Goal: Transaction & Acquisition: Purchase product/service

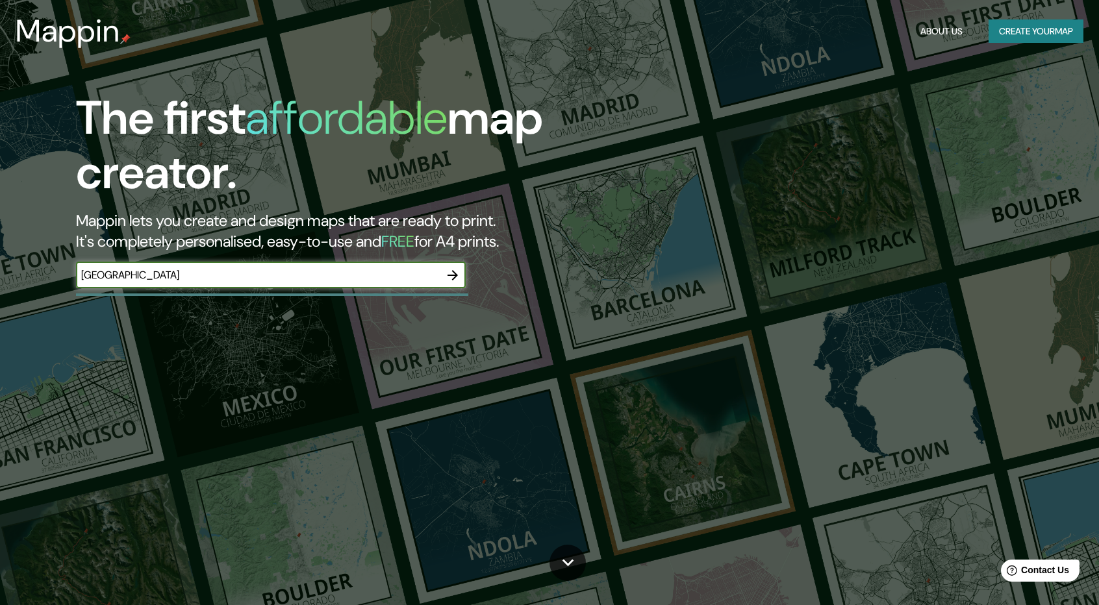
type input "[GEOGRAPHIC_DATA]"
click at [451, 271] on icon "button" at bounding box center [453, 276] width 16 height 16
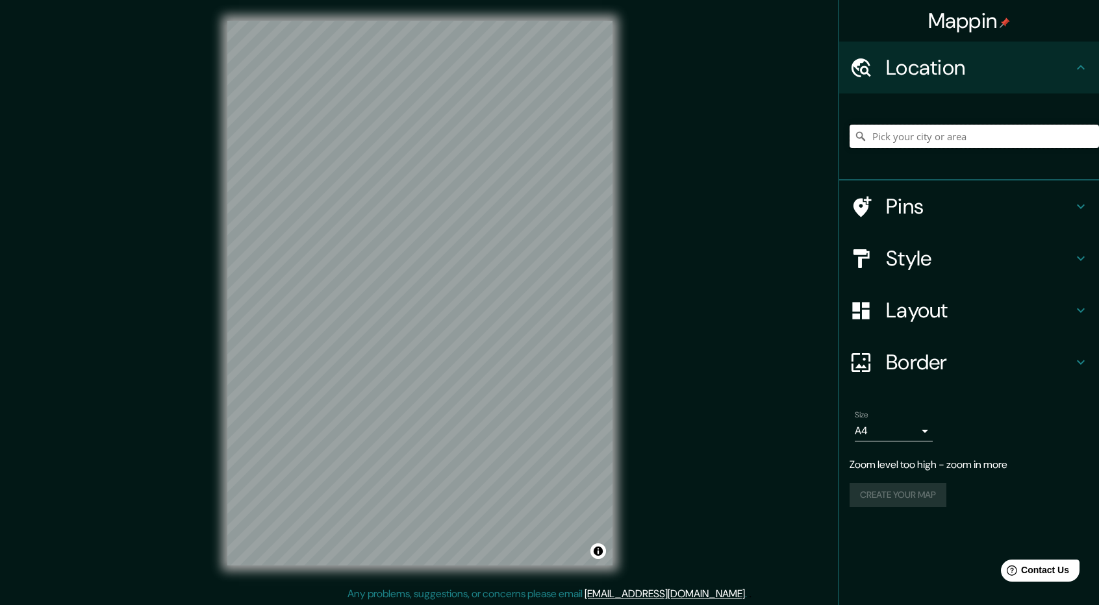
click at [964, 137] on input "Pick your city or area" at bounding box center [974, 136] width 249 height 23
type input ","
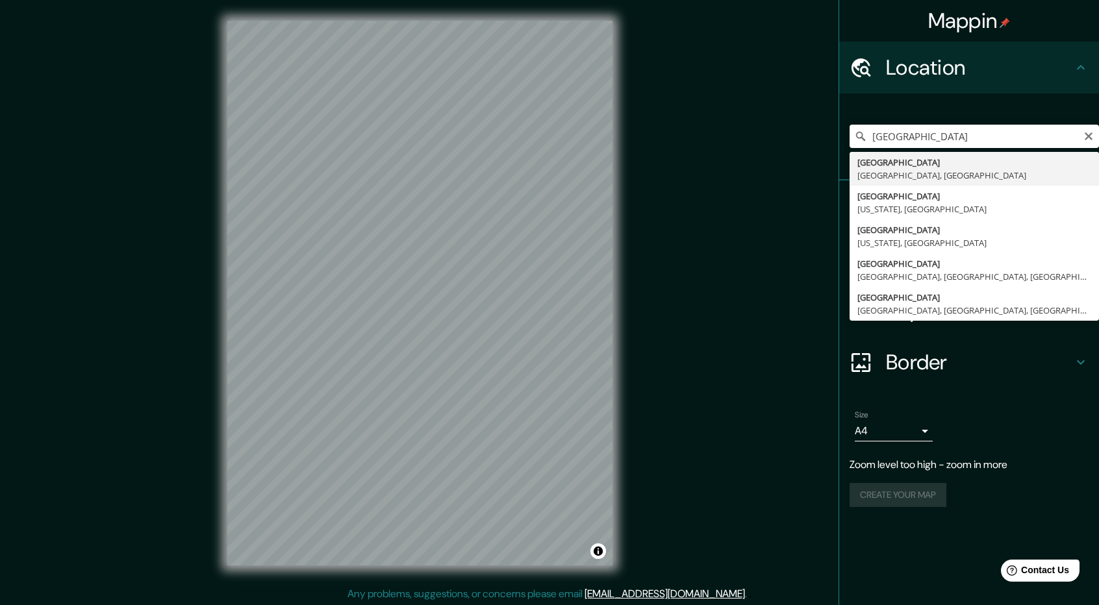
type input "[GEOGRAPHIC_DATA], [GEOGRAPHIC_DATA], [GEOGRAPHIC_DATA]"
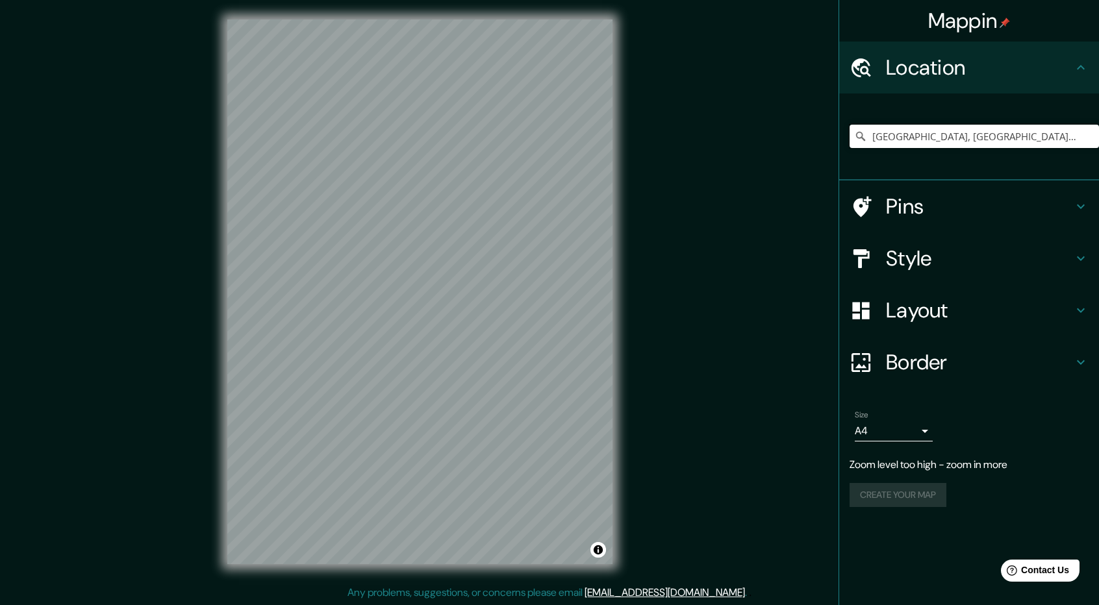
scroll to position [1, 0]
click at [1000, 263] on h4 "Style" at bounding box center [979, 259] width 187 height 26
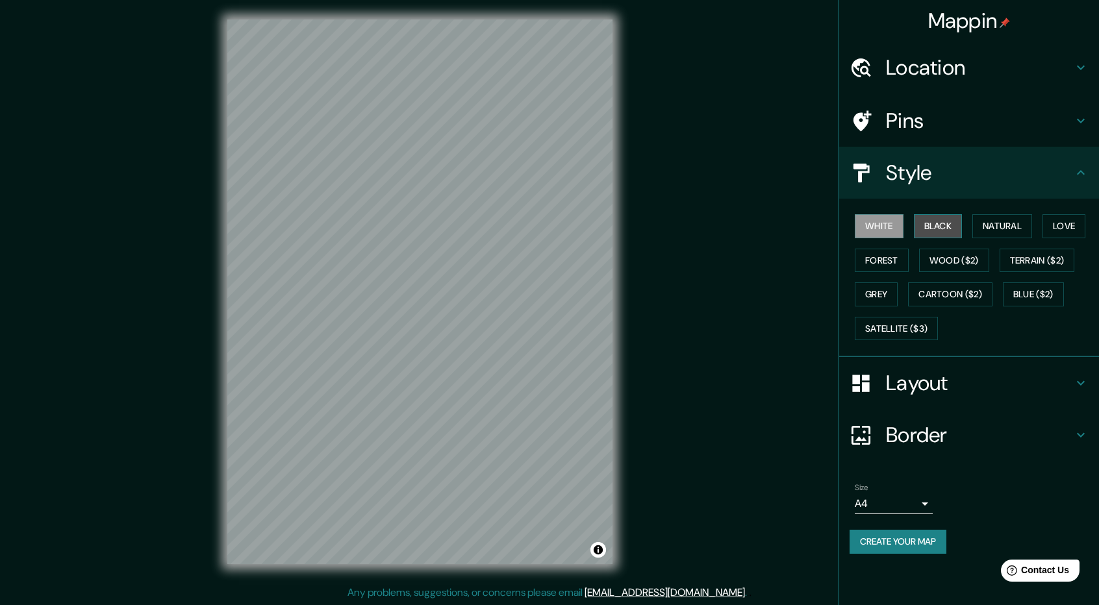
click at [935, 227] on button "Black" at bounding box center [938, 226] width 49 height 24
click at [997, 223] on button "Natural" at bounding box center [1002, 226] width 60 height 24
click at [1056, 227] on button "Love" at bounding box center [1063, 226] width 43 height 24
click at [870, 268] on button "Forest" at bounding box center [882, 261] width 54 height 24
click at [945, 255] on button "Wood ($2)" at bounding box center [954, 261] width 70 height 24
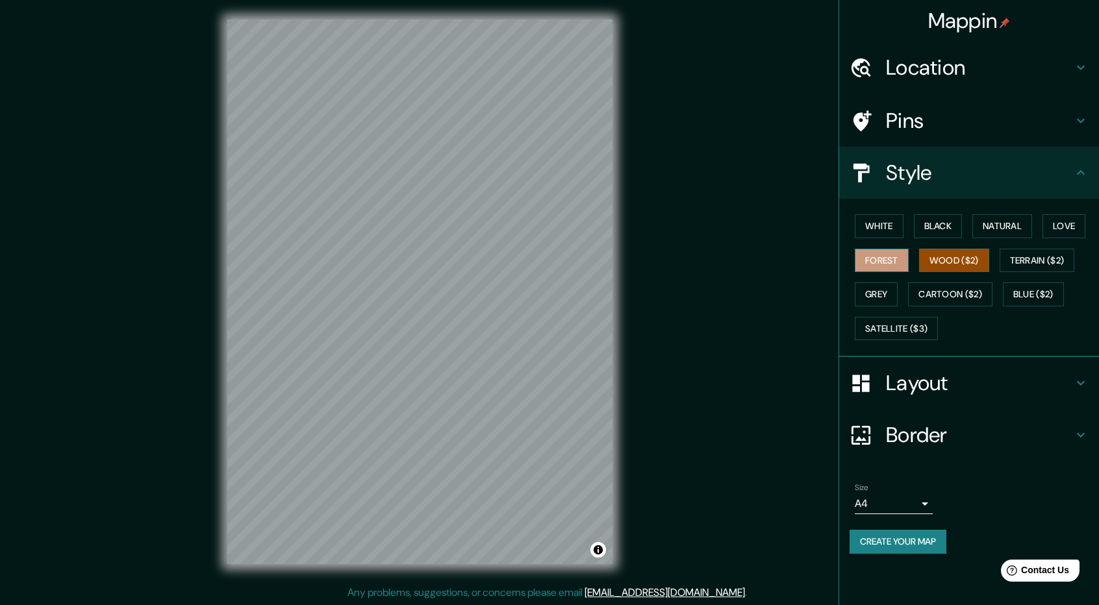
click at [884, 260] on button "Forest" at bounding box center [882, 261] width 54 height 24
click at [933, 223] on button "Black" at bounding box center [938, 226] width 49 height 24
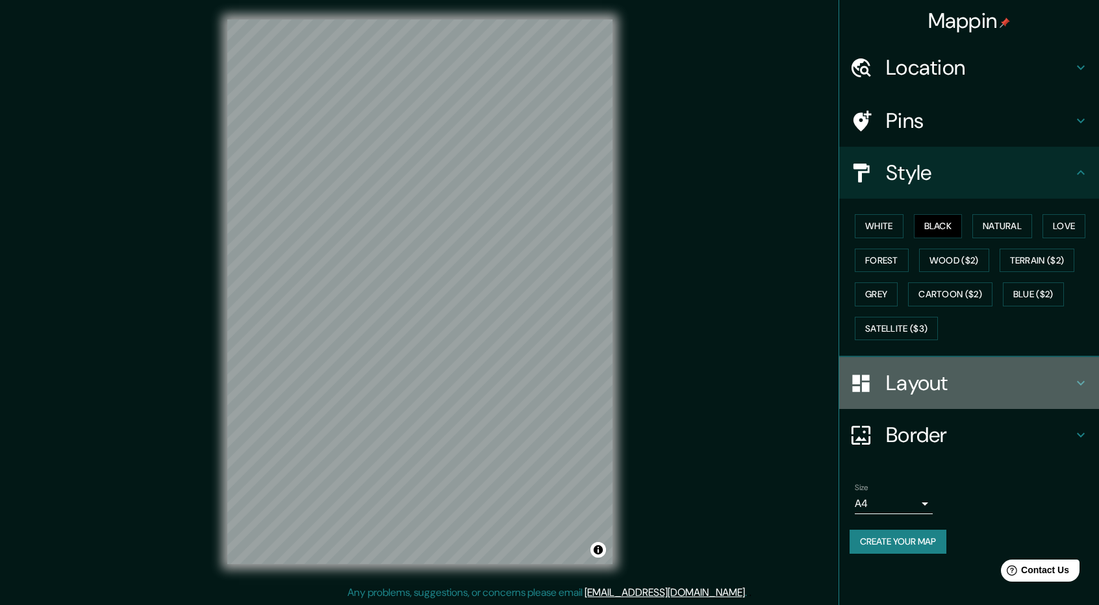
click at [997, 379] on h4 "Layout" at bounding box center [979, 383] width 187 height 26
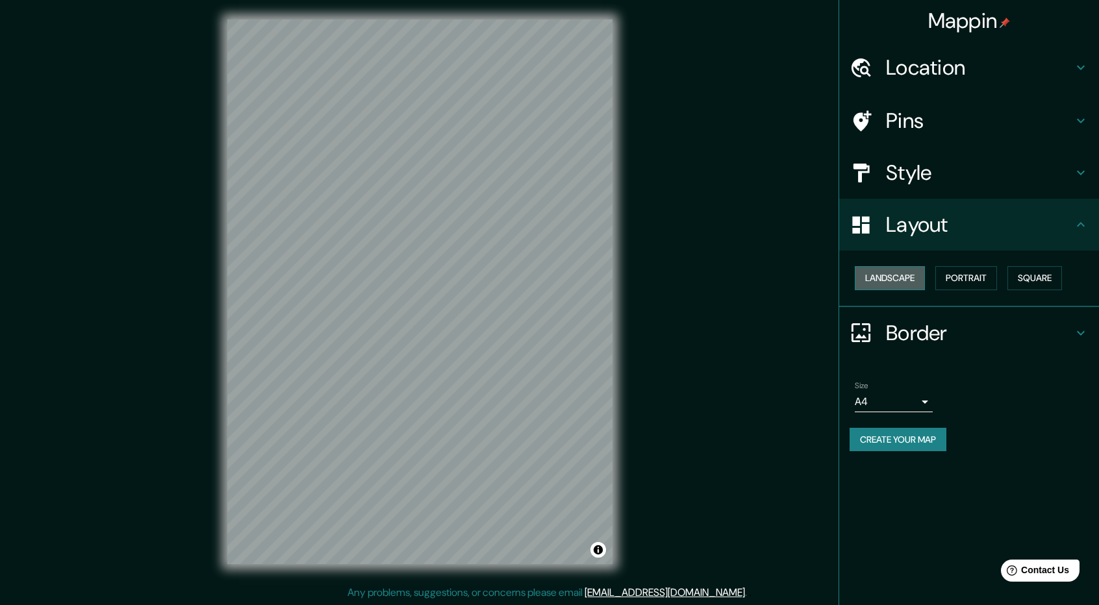
click at [879, 275] on button "Landscape" at bounding box center [890, 278] width 70 height 24
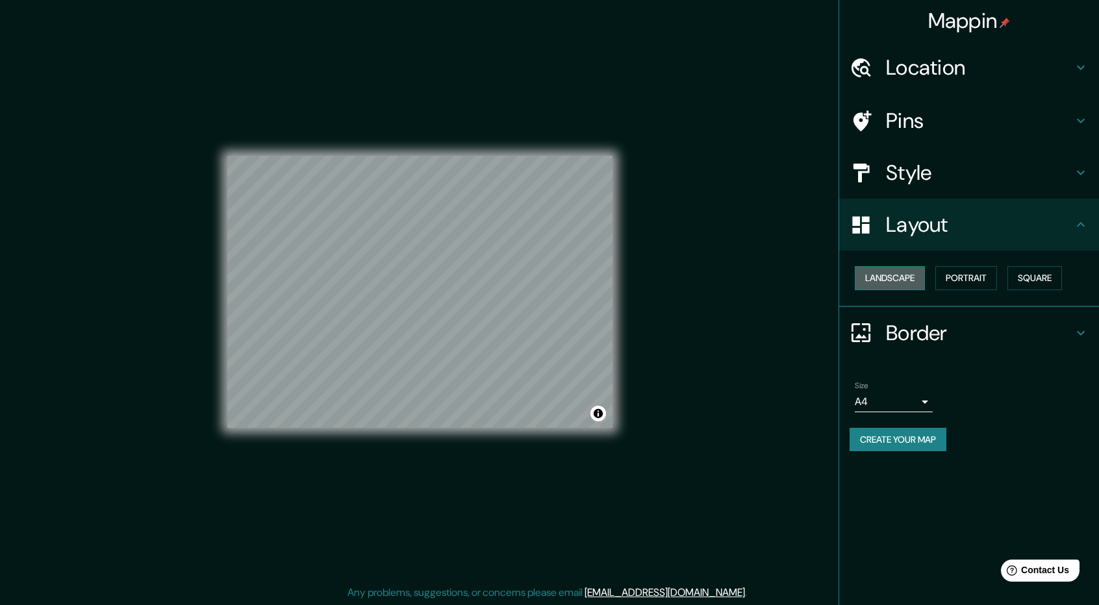
click at [879, 275] on button "Landscape" at bounding box center [890, 278] width 70 height 24
click at [952, 274] on button "Portrait" at bounding box center [966, 278] width 62 height 24
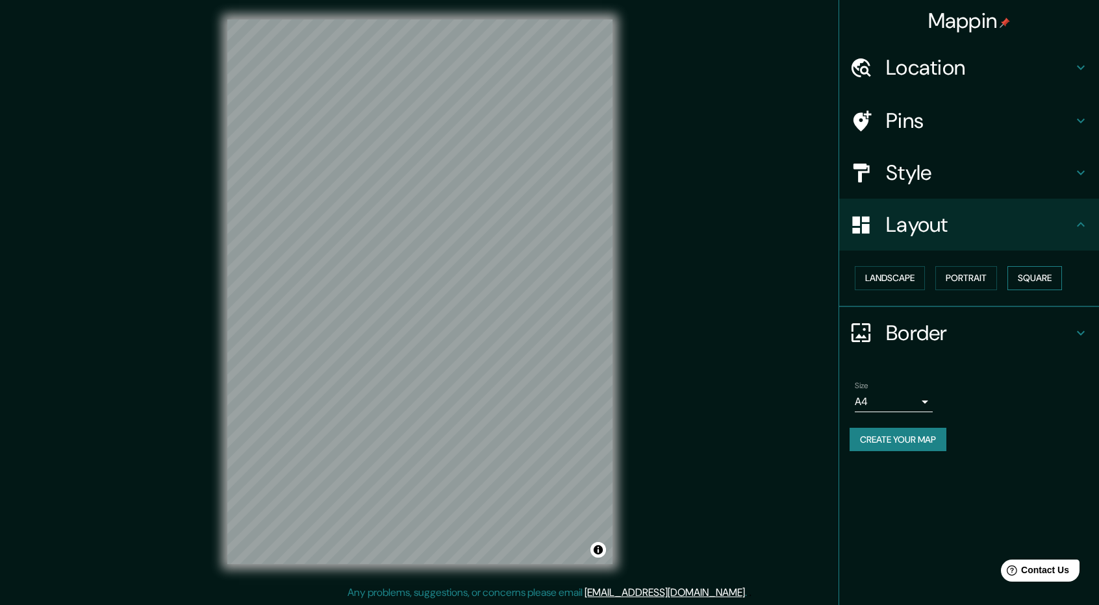
click at [1055, 273] on button "Square" at bounding box center [1034, 278] width 55 height 24
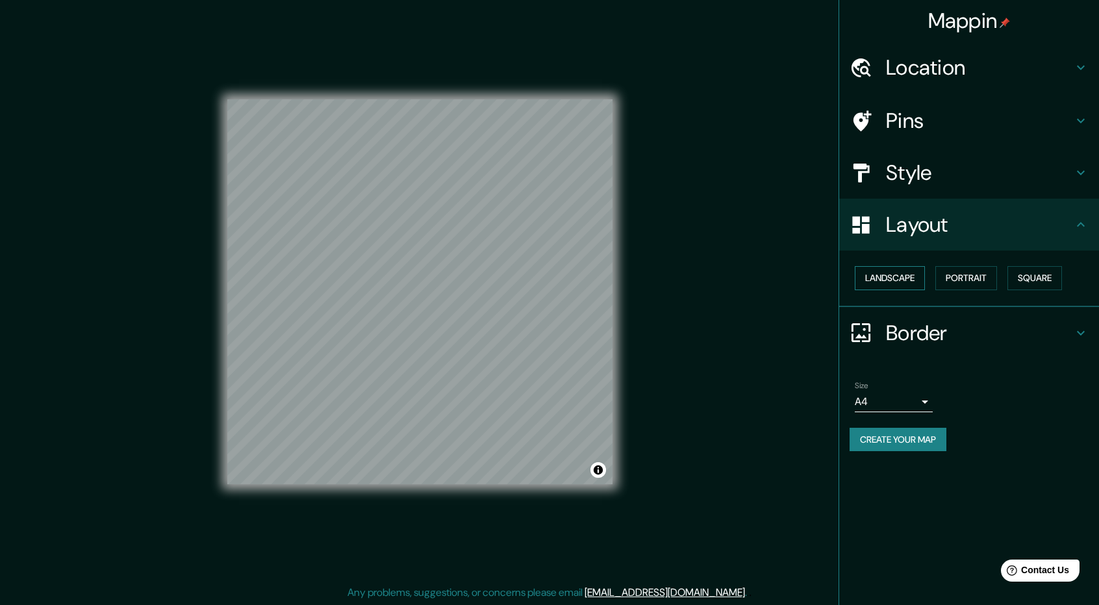
click at [879, 284] on button "Landscape" at bounding box center [890, 278] width 70 height 24
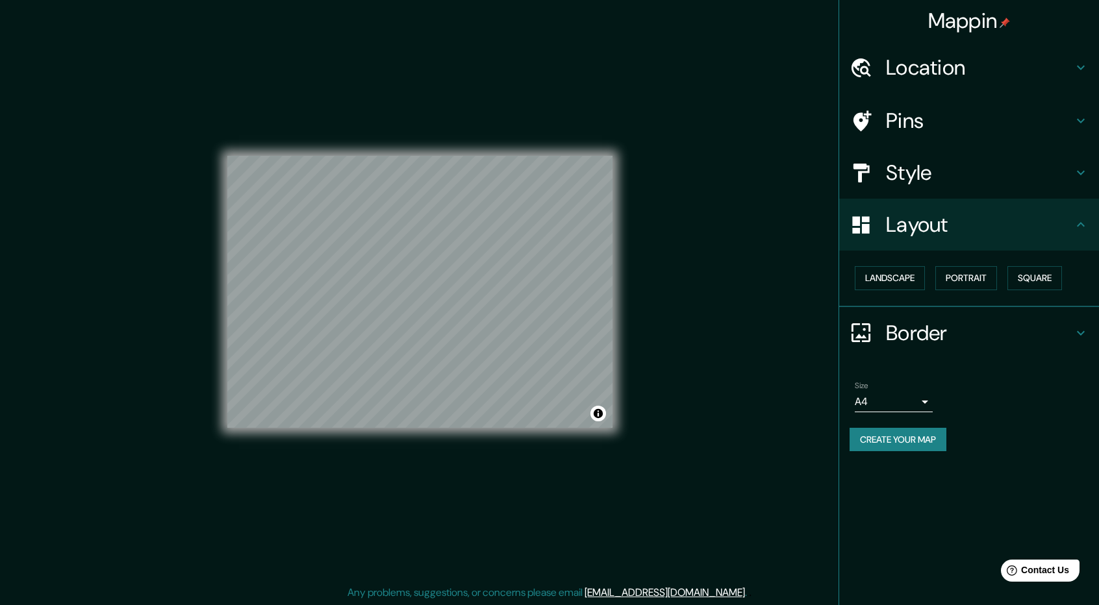
click at [889, 167] on h4 "Style" at bounding box center [979, 173] width 187 height 26
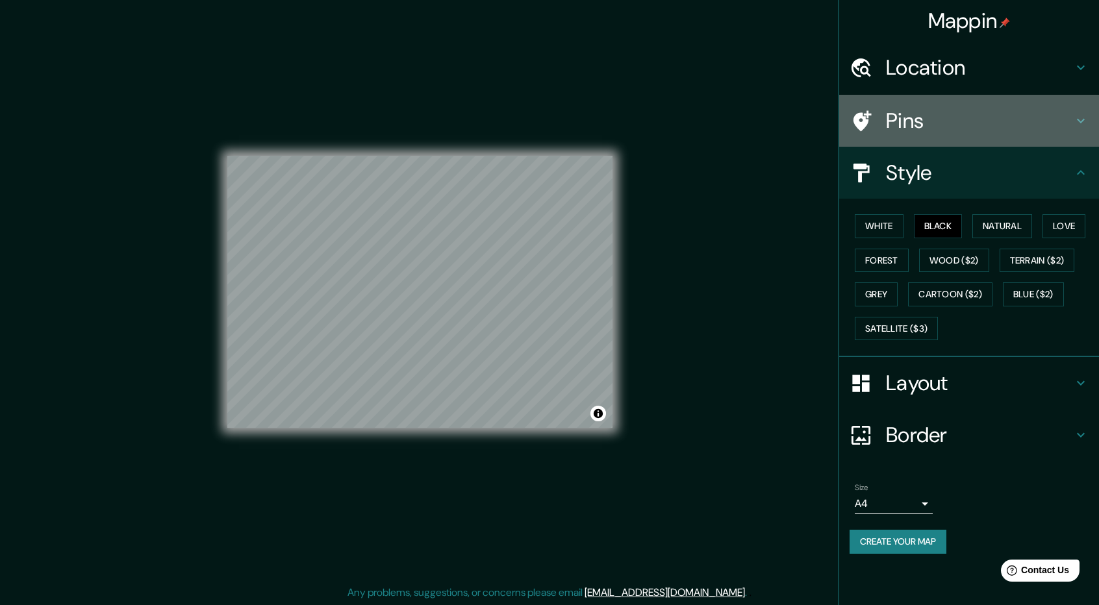
click at [899, 128] on h4 "Pins" at bounding box center [979, 121] width 187 height 26
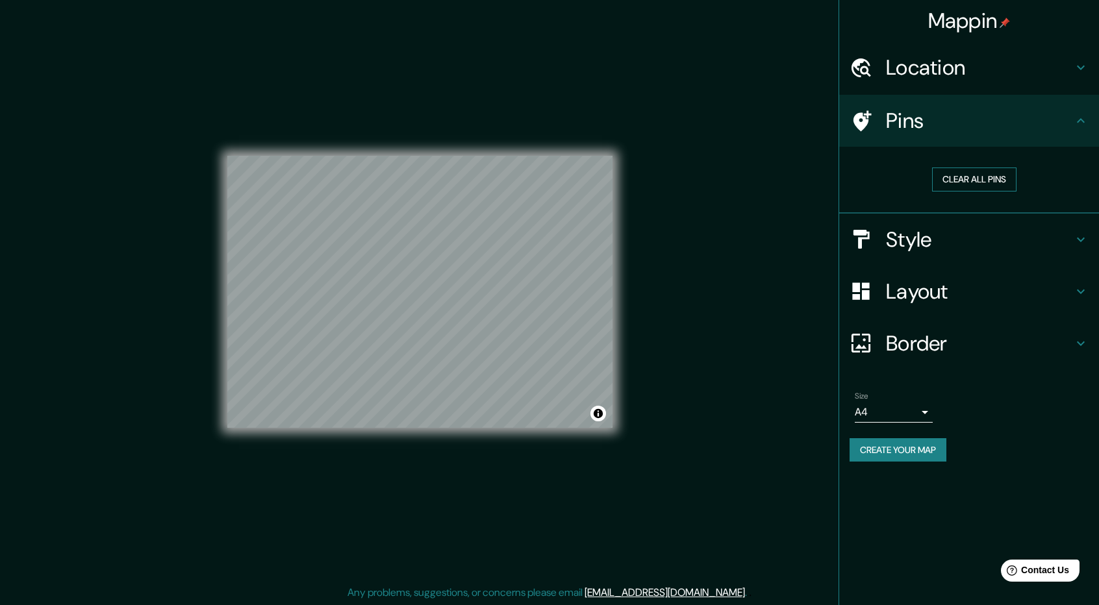
click at [958, 173] on button "Clear all pins" at bounding box center [974, 180] width 84 height 24
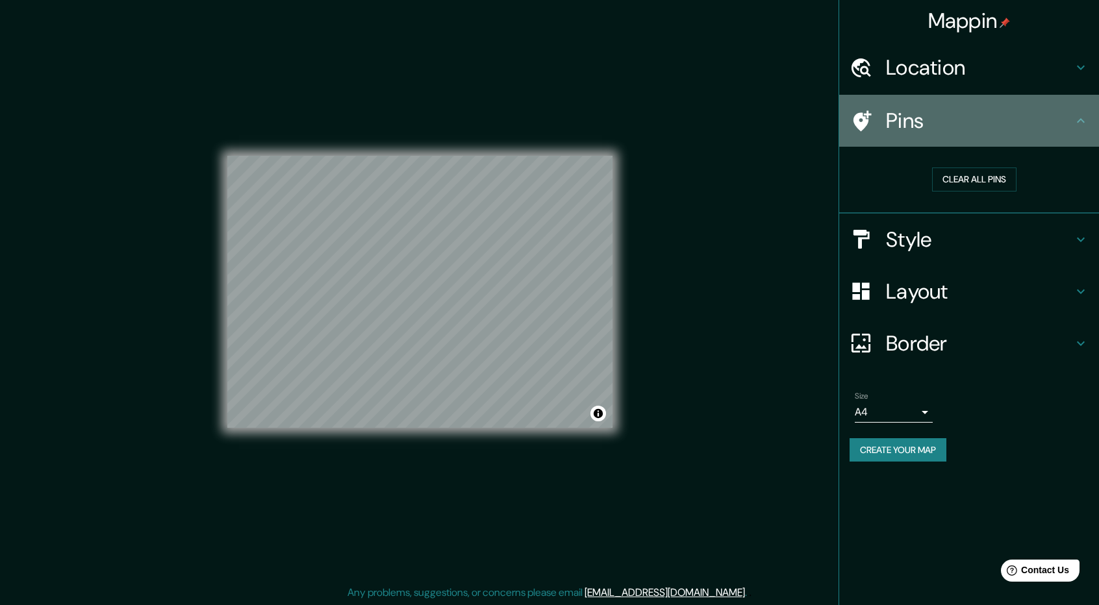
click at [879, 116] on div at bounding box center [868, 121] width 36 height 23
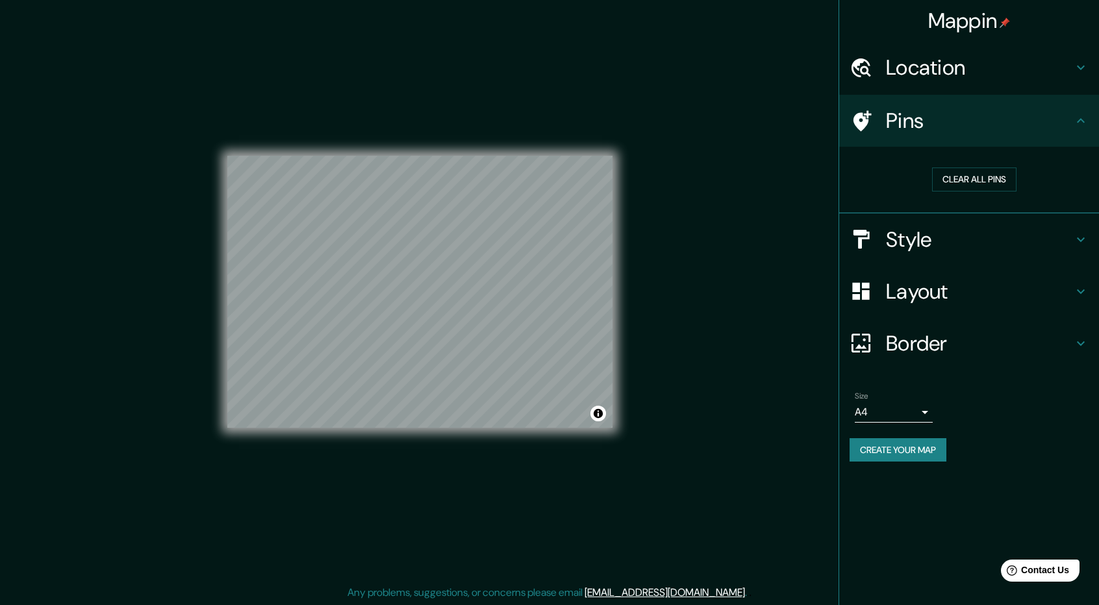
click at [483, 249] on div "Mappin Location [GEOGRAPHIC_DATA], [GEOGRAPHIC_DATA], [GEOGRAPHIC_DATA] Pins Cl…" at bounding box center [549, 302] width 1099 height 607
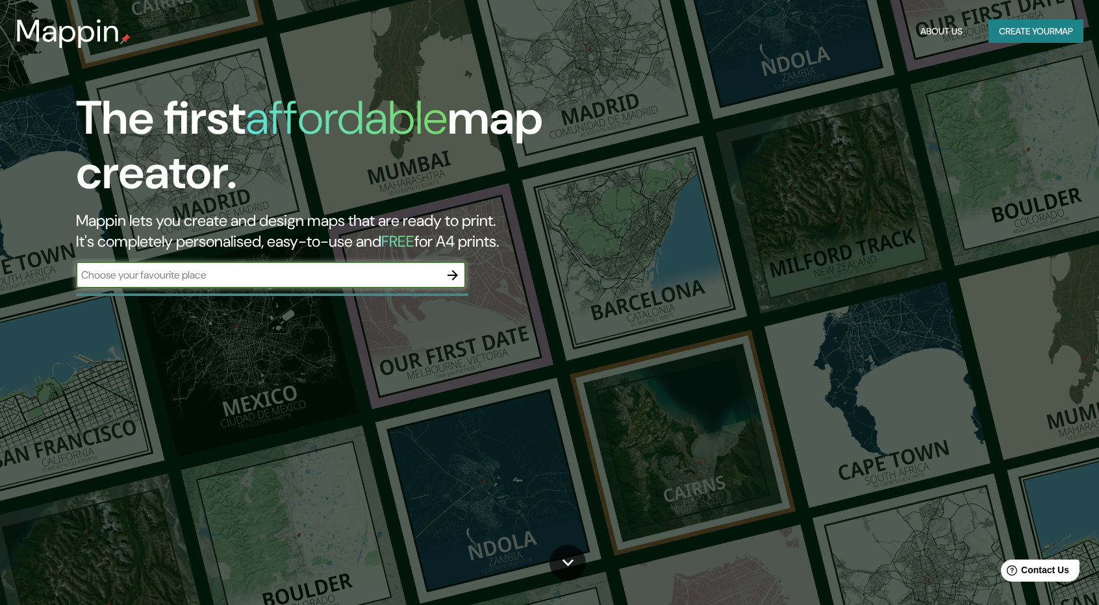
click at [1048, 31] on button "Create your map" at bounding box center [1036, 31] width 95 height 24
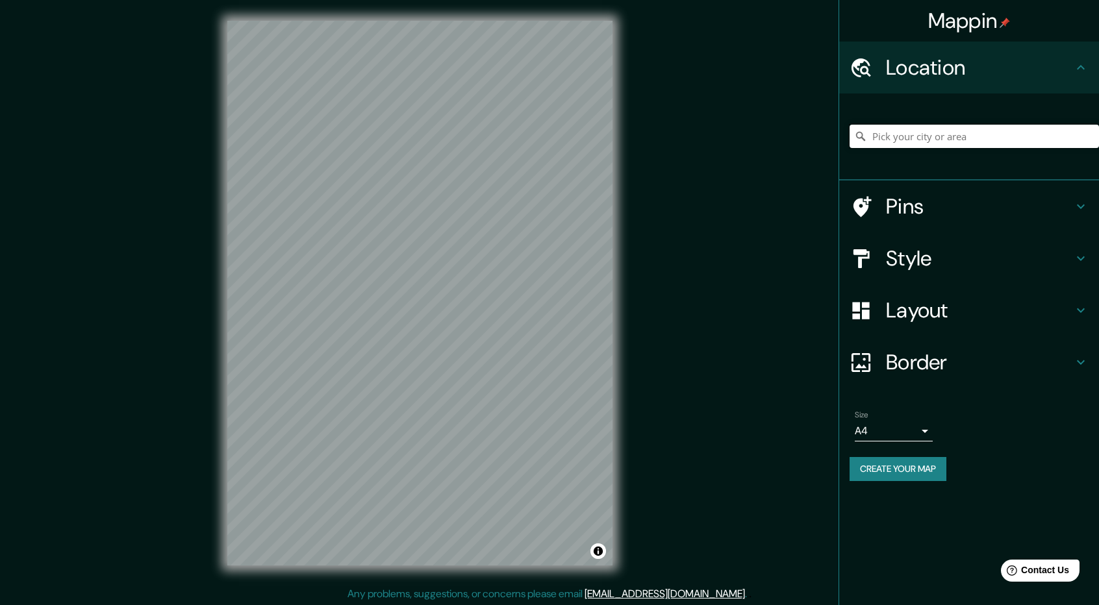
click at [922, 129] on input "Pick your city or area" at bounding box center [974, 136] width 249 height 23
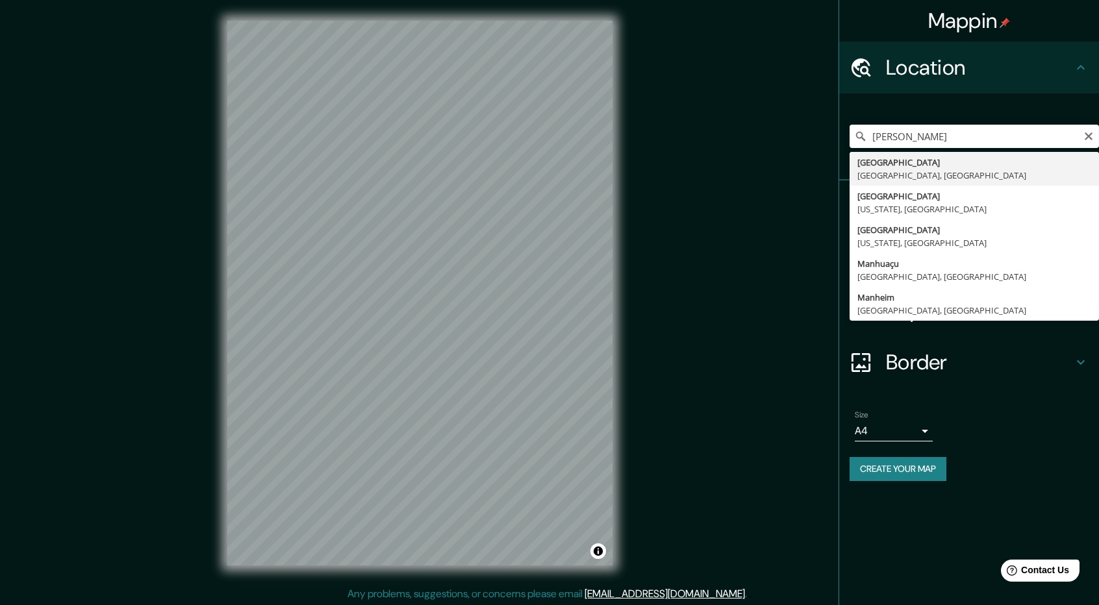
type input "[GEOGRAPHIC_DATA], [GEOGRAPHIC_DATA], [GEOGRAPHIC_DATA]"
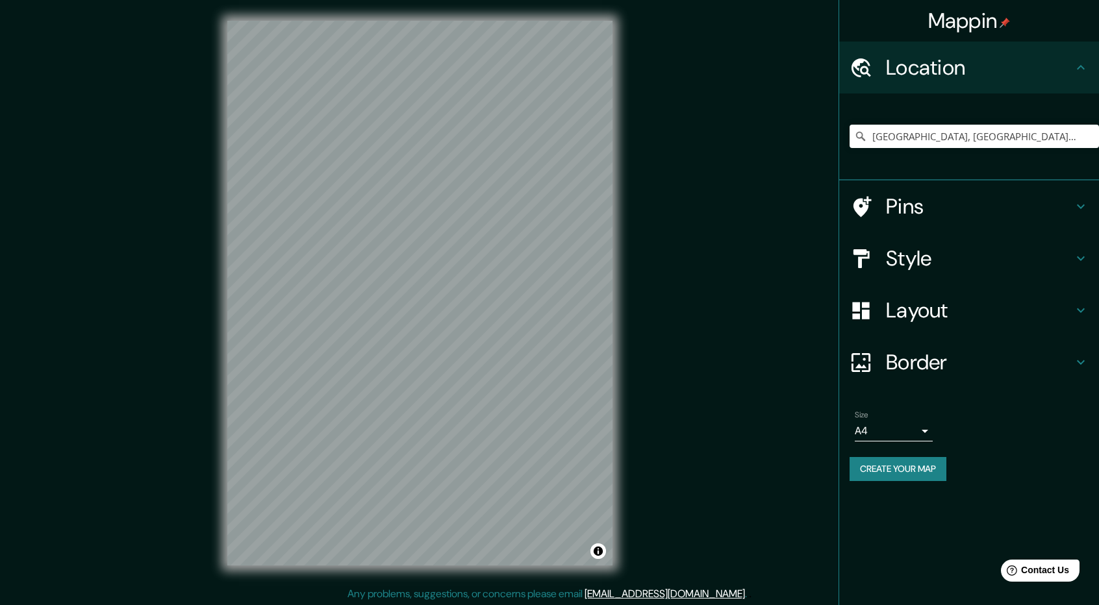
click at [939, 250] on h4 "Style" at bounding box center [979, 259] width 187 height 26
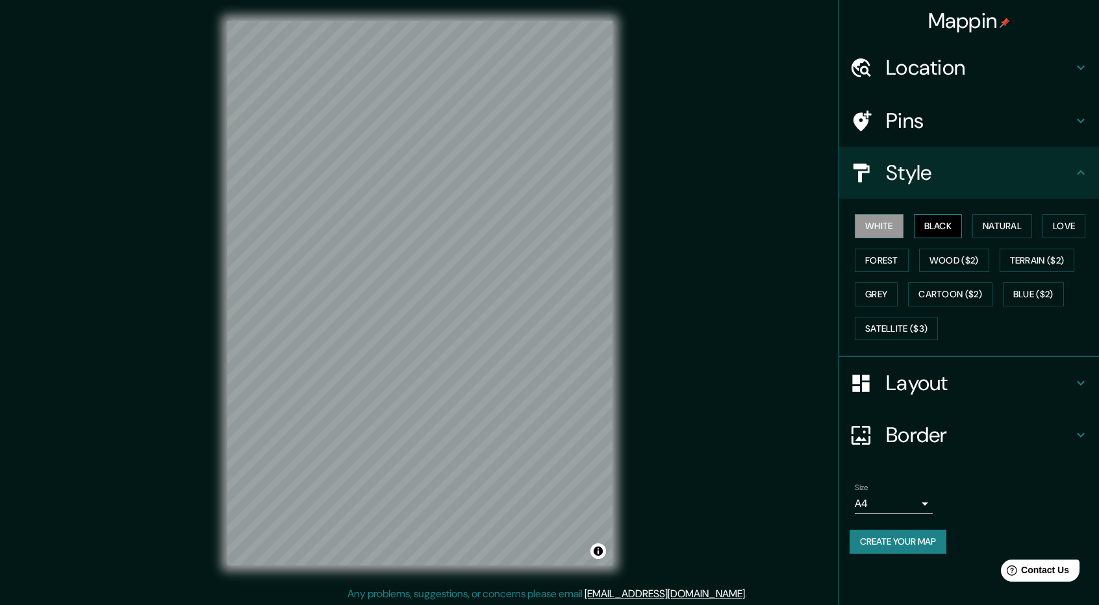
click at [955, 225] on button "Black" at bounding box center [938, 226] width 49 height 24
click at [990, 225] on button "Natural" at bounding box center [1002, 226] width 60 height 24
click at [937, 223] on button "Black" at bounding box center [938, 226] width 49 height 24
click at [966, 120] on h4 "Pins" at bounding box center [979, 121] width 187 height 26
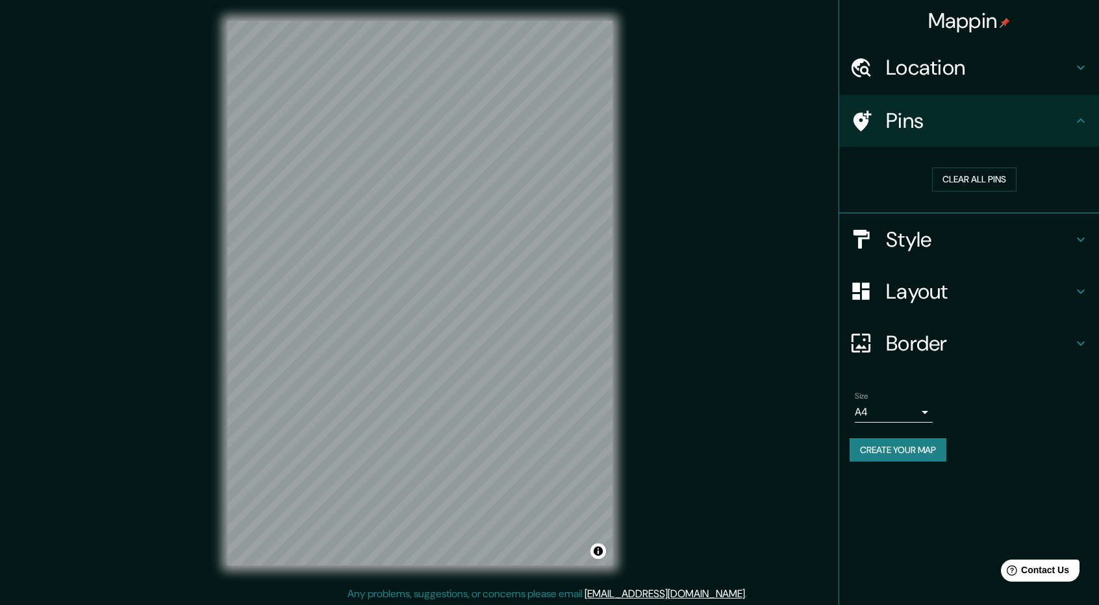
drag, startPoint x: 882, startPoint y: 118, endPoint x: 866, endPoint y: 119, distance: 15.6
click at [711, 116] on div "Mappin Location [GEOGRAPHIC_DATA], [GEOGRAPHIC_DATA], [GEOGRAPHIC_DATA] Pins Cl…" at bounding box center [549, 303] width 1099 height 607
click at [965, 69] on h4 "Location" at bounding box center [979, 68] width 187 height 26
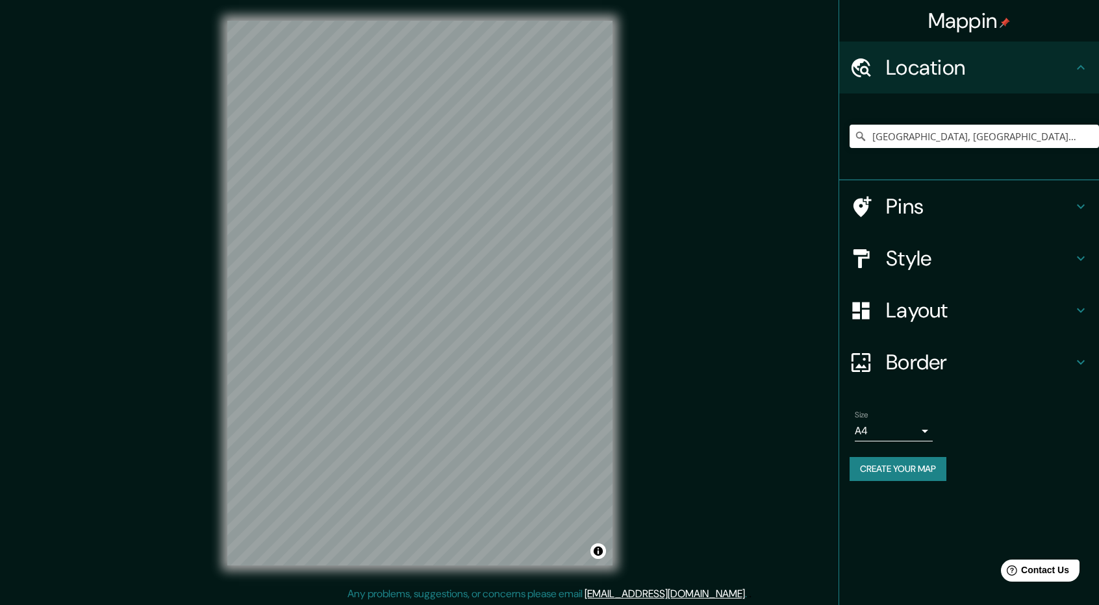
click at [959, 309] on h4 "Layout" at bounding box center [979, 310] width 187 height 26
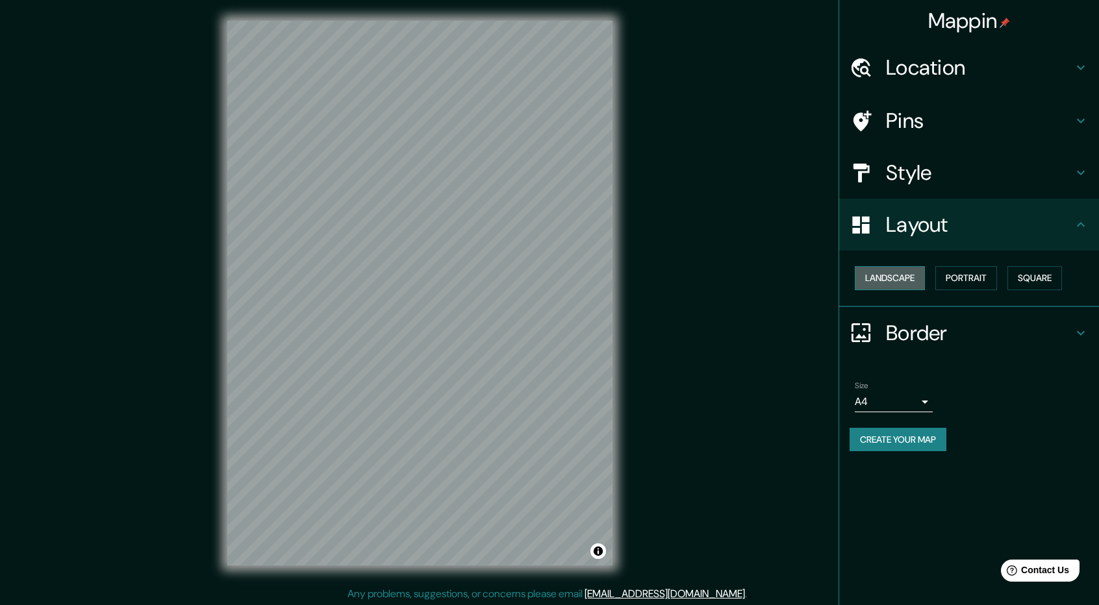
click at [908, 277] on button "Landscape" at bounding box center [890, 278] width 70 height 24
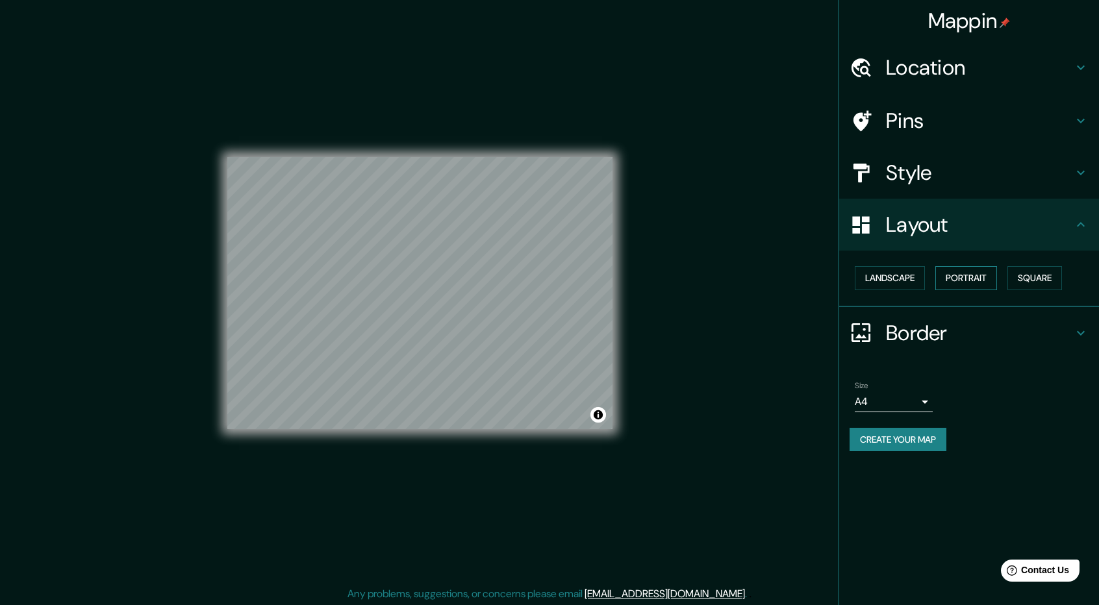
click at [981, 288] on button "Portrait" at bounding box center [966, 278] width 62 height 24
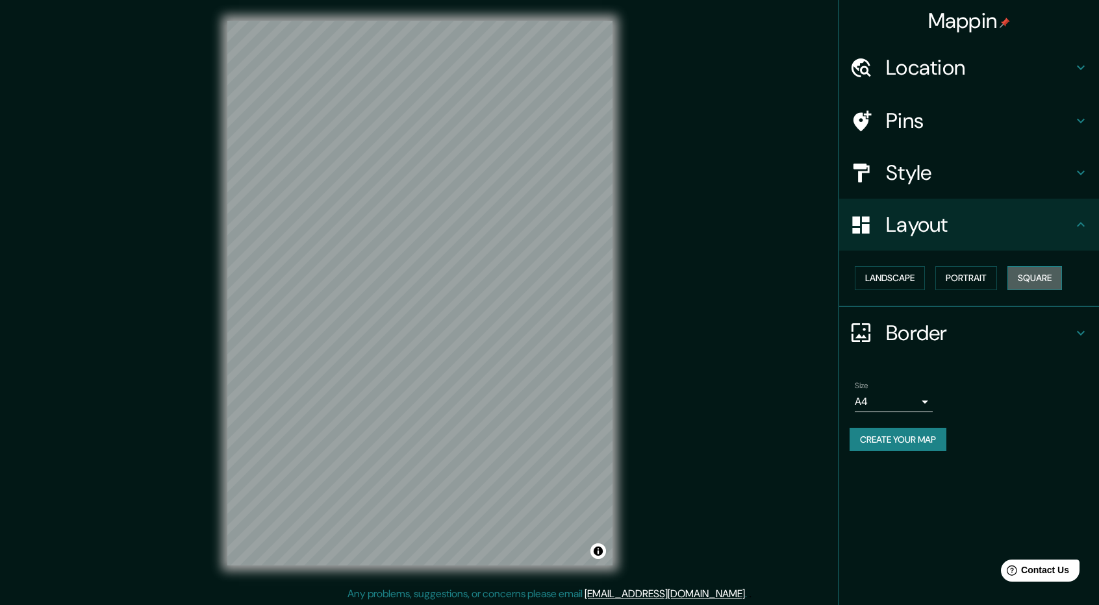
click at [1037, 288] on button "Square" at bounding box center [1034, 278] width 55 height 24
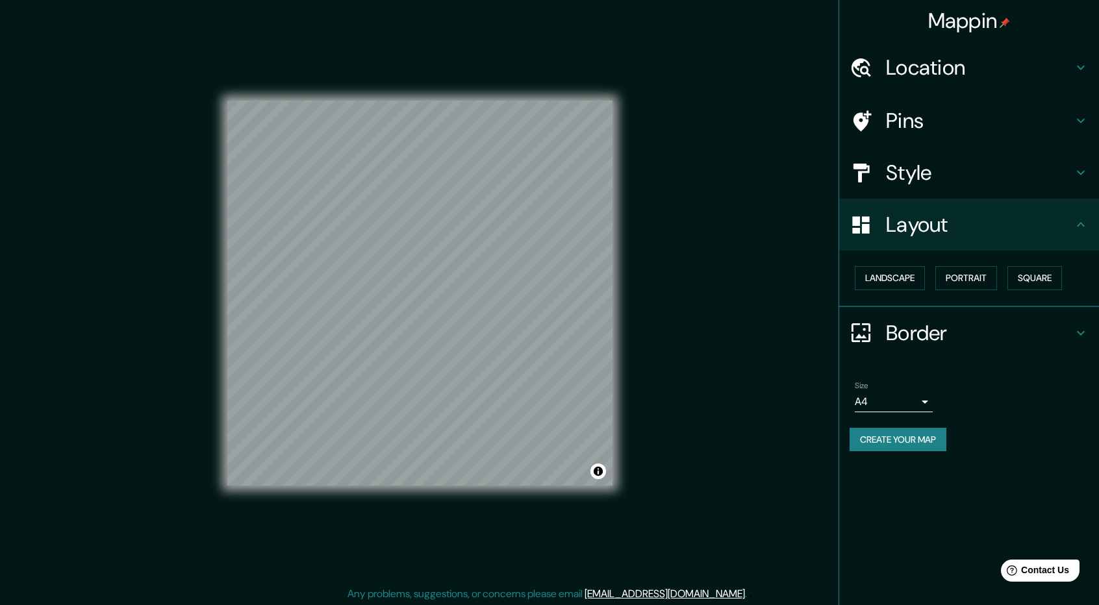
click at [944, 160] on h4 "Style" at bounding box center [979, 173] width 187 height 26
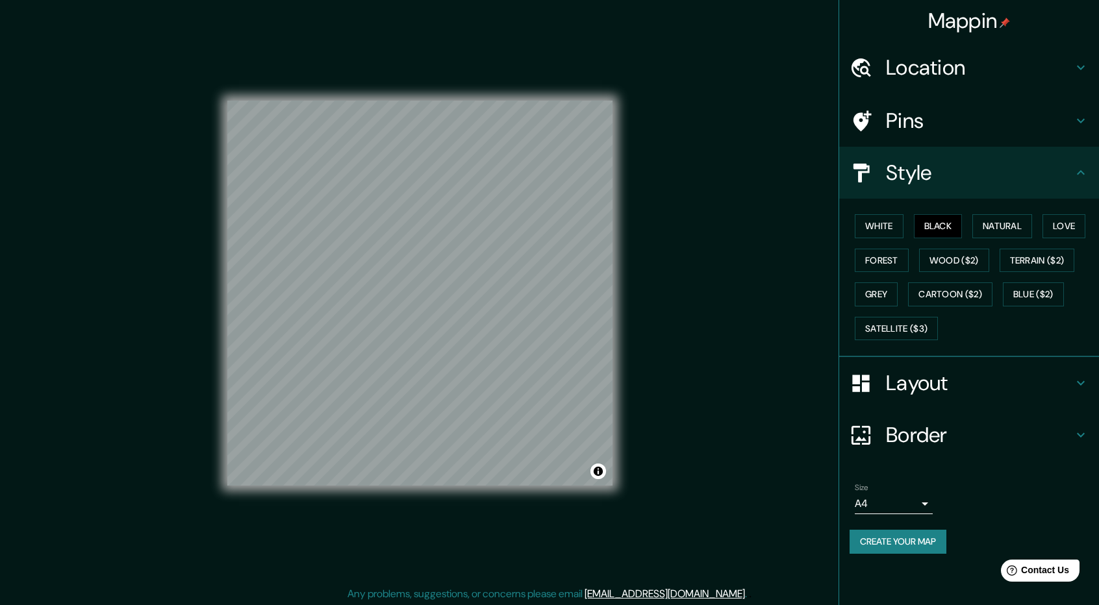
click at [924, 442] on h4 "Border" at bounding box center [979, 435] width 187 height 26
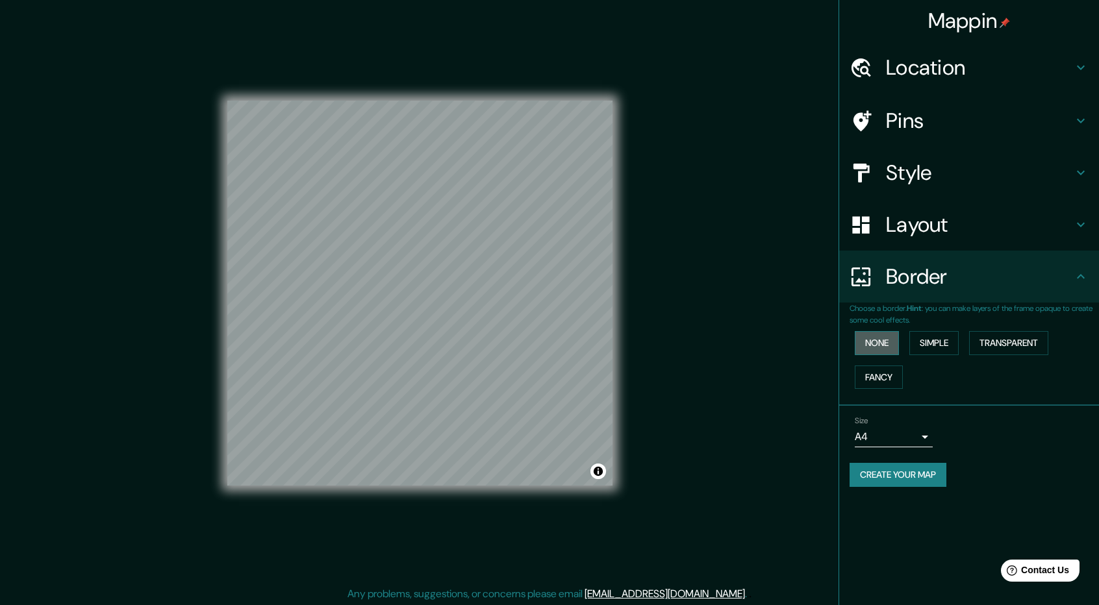
click at [879, 348] on button "None" at bounding box center [877, 343] width 44 height 24
drag, startPoint x: 920, startPoint y: 347, endPoint x: 937, endPoint y: 344, distance: 17.3
click at [920, 347] on button "Simple" at bounding box center [933, 343] width 49 height 24
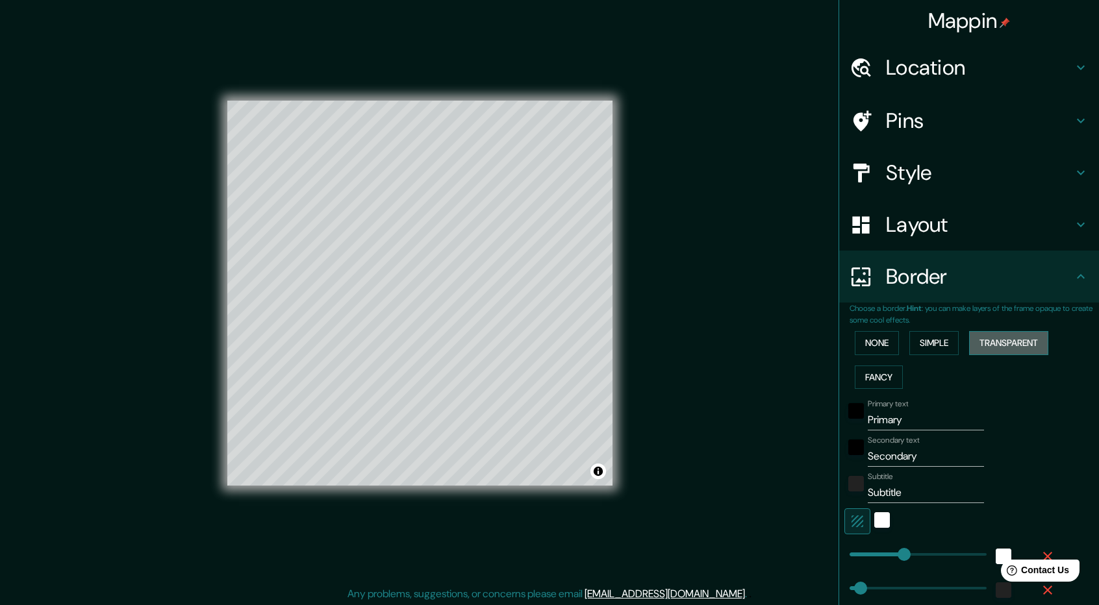
click at [1000, 344] on button "Transparent" at bounding box center [1008, 343] width 79 height 24
click at [895, 376] on div "None Simple Transparent Fancy" at bounding box center [974, 360] width 249 height 68
click at [874, 383] on button "Fancy" at bounding box center [879, 378] width 48 height 24
click at [881, 337] on button "None" at bounding box center [877, 343] width 44 height 24
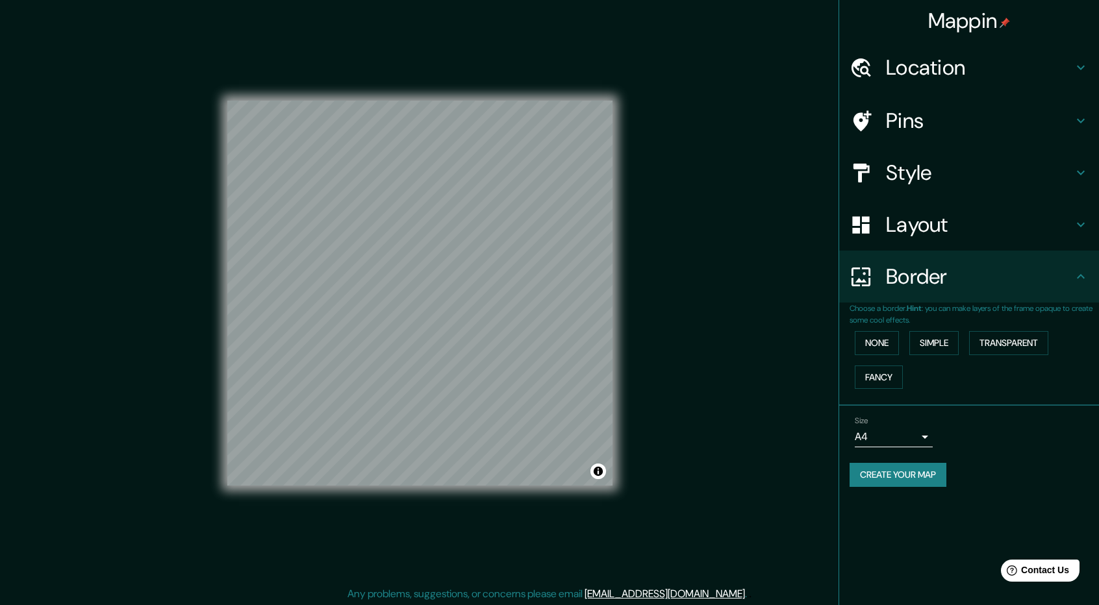
click at [950, 120] on h4 "Pins" at bounding box center [979, 121] width 187 height 26
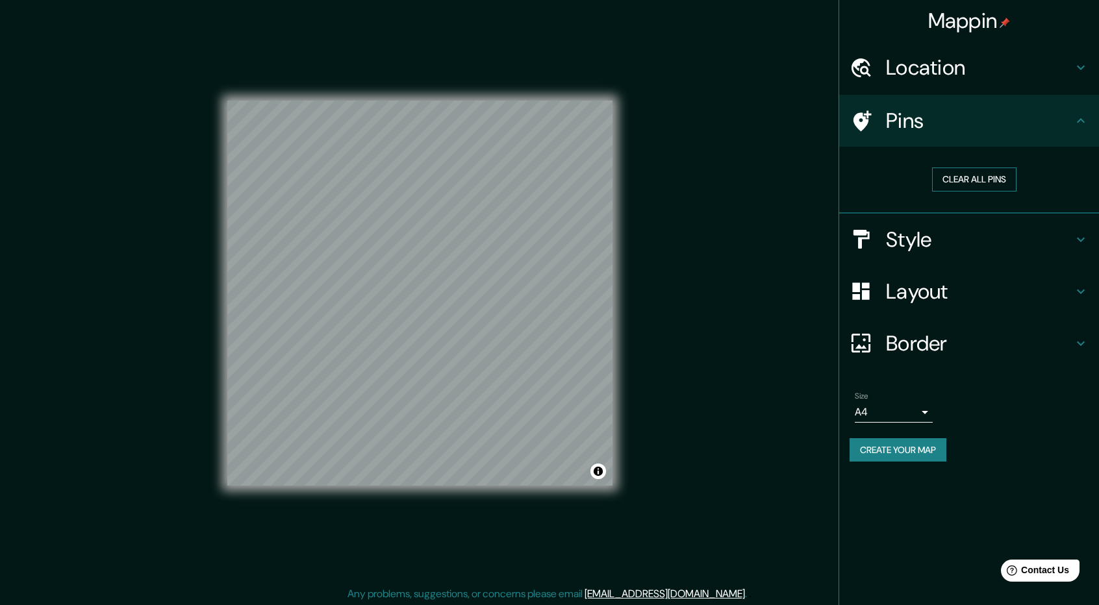
click at [974, 175] on button "Clear all pins" at bounding box center [974, 180] width 84 height 24
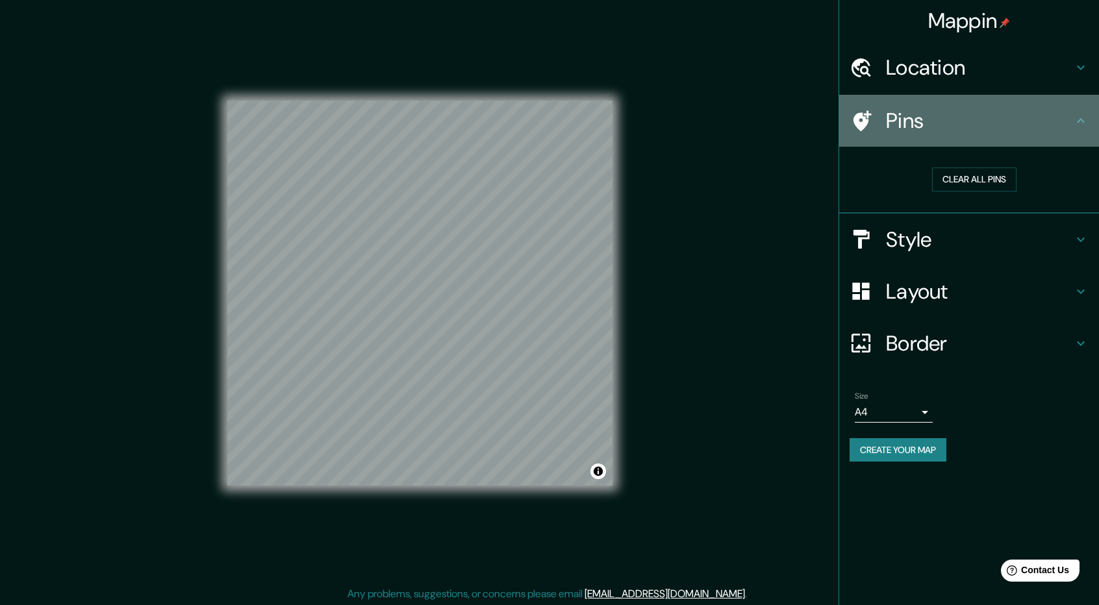
click at [862, 111] on icon at bounding box center [861, 121] width 23 height 23
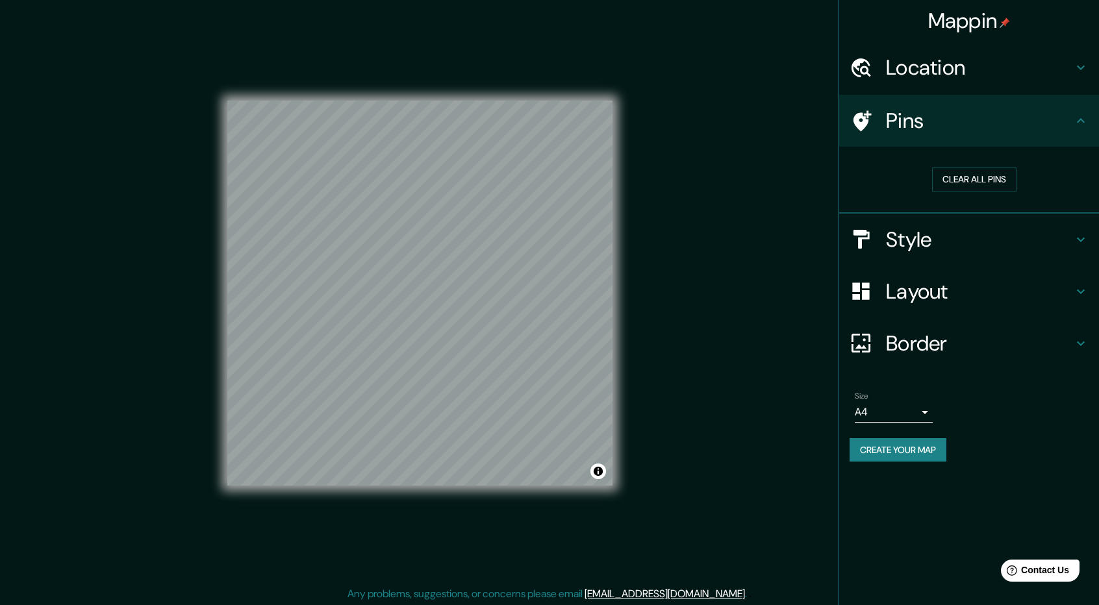
click at [314, 228] on div "Mappin Location [GEOGRAPHIC_DATA], [GEOGRAPHIC_DATA], [GEOGRAPHIC_DATA] Pins Cl…" at bounding box center [549, 303] width 1099 height 607
click at [912, 451] on button "Create your map" at bounding box center [898, 450] width 97 height 24
click at [995, 18] on h4 "Mappin" at bounding box center [969, 21] width 82 height 26
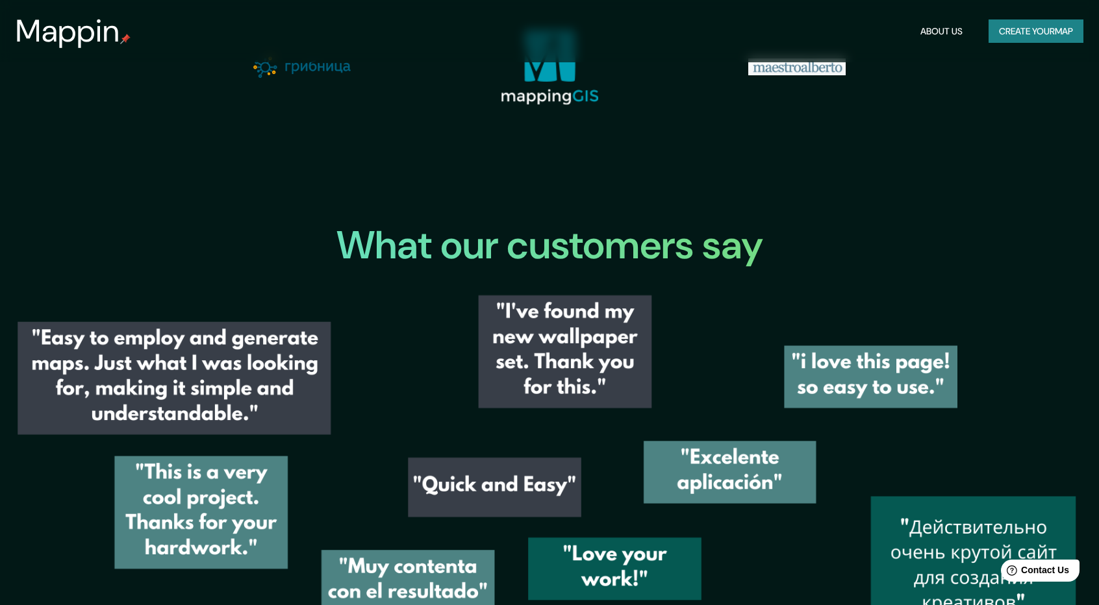
scroll to position [1790, 0]
